Goal: Unclear: Browse casually

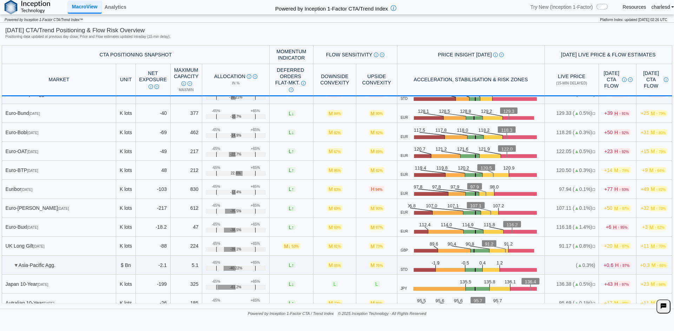
scroll to position [1619, 0]
